Goal: Find specific page/section: Find specific page/section

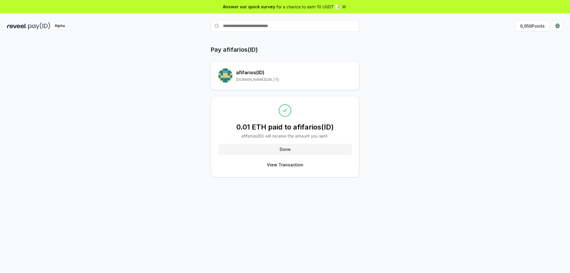
click at [33, 26] on img at bounding box center [39, 25] width 22 height 7
drag, startPoint x: 249, startPoint y: 7, endPoint x: 263, endPoint y: 7, distance: 14.2
click at [249, 7] on span "Answer our quick survey" at bounding box center [249, 7] width 52 height 6
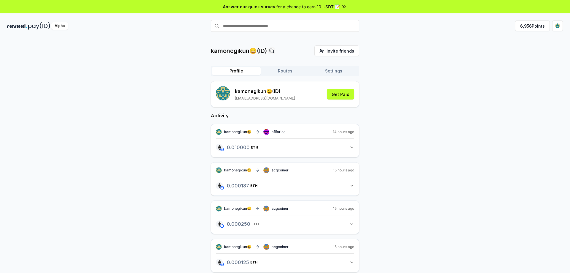
click at [267, 28] on input "text" at bounding box center [285, 26] width 148 height 12
click at [398, 108] on div "kamonegikun😀(ID) Invite friends Invite Profile Routes Settings kamonegikun😀 (ID…" at bounding box center [285, 163] width 556 height 236
